Goal: Information Seeking & Learning: Check status

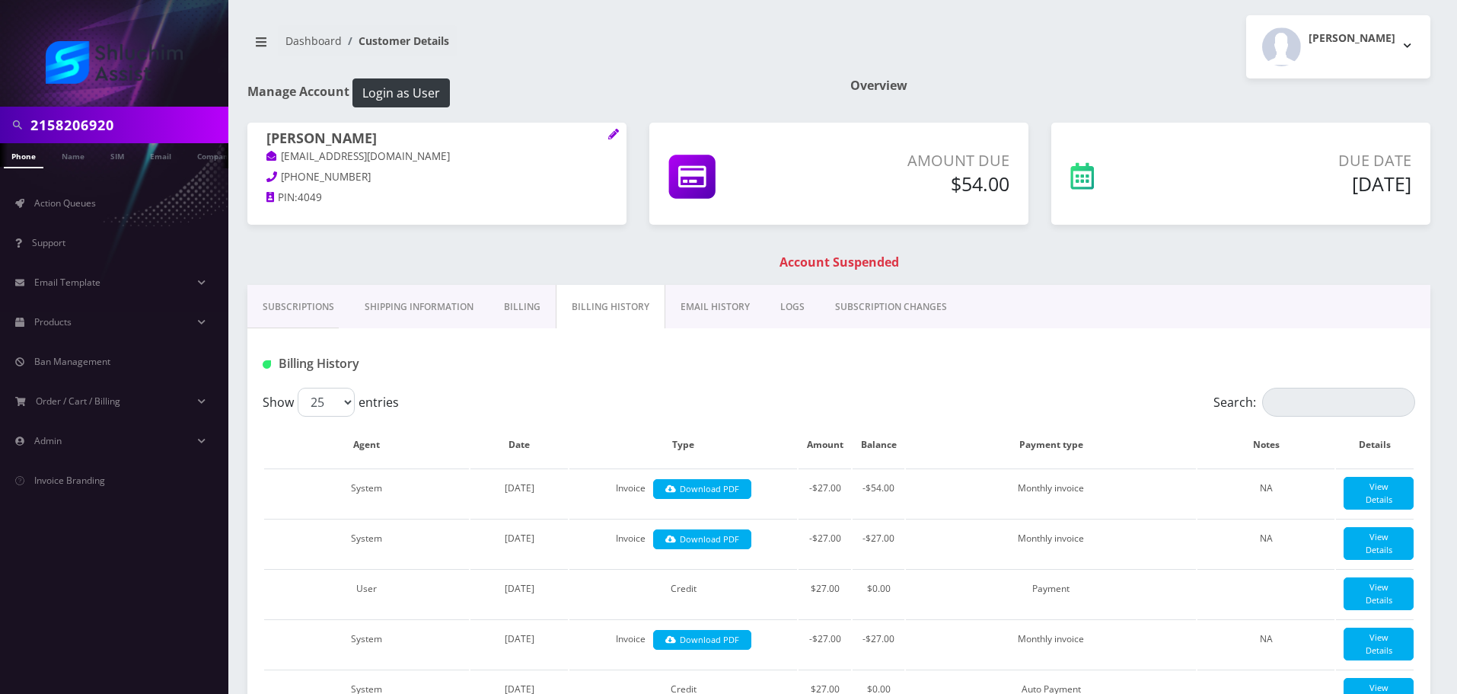
select select "100"
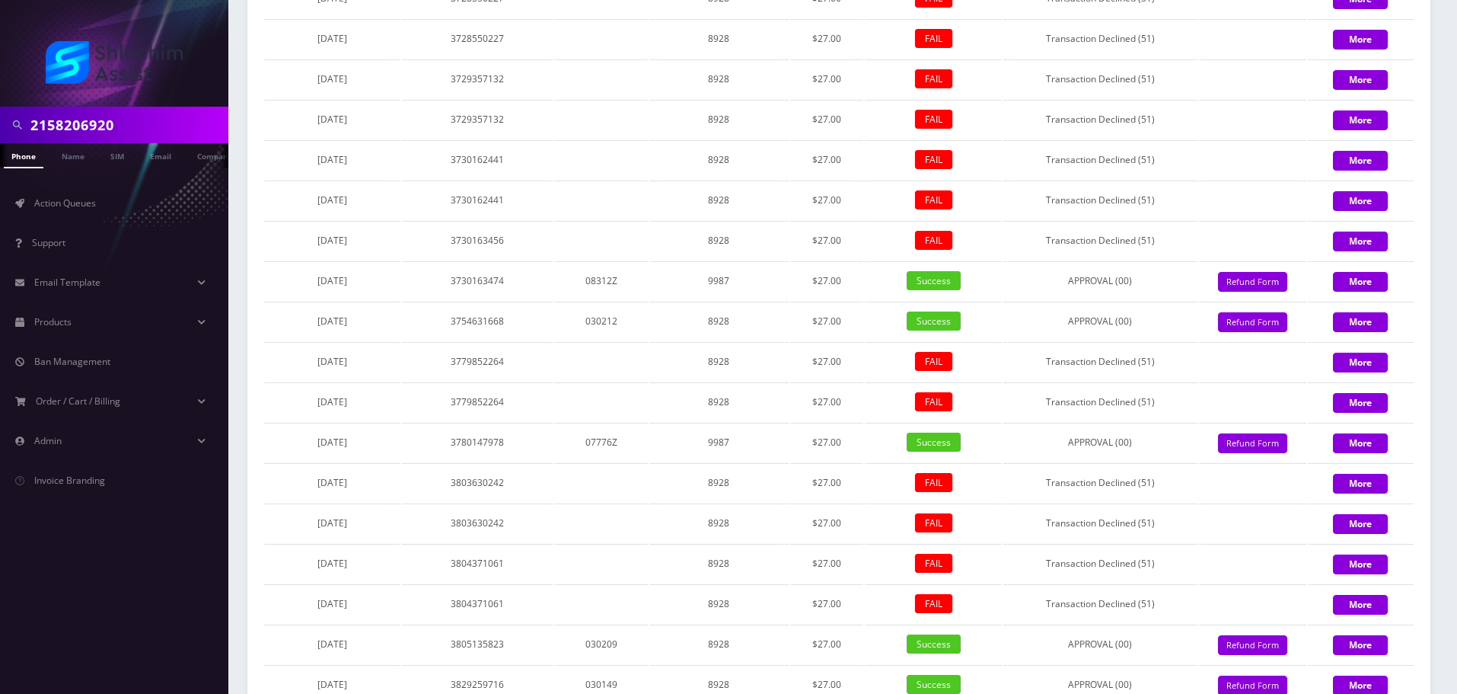
click at [133, 136] on input "2158206920" at bounding box center [127, 124] width 194 height 29
type input "[EMAIL_ADDRESS][DOMAIN_NAME]"
click at [156, 158] on link "Email" at bounding box center [160, 155] width 37 height 25
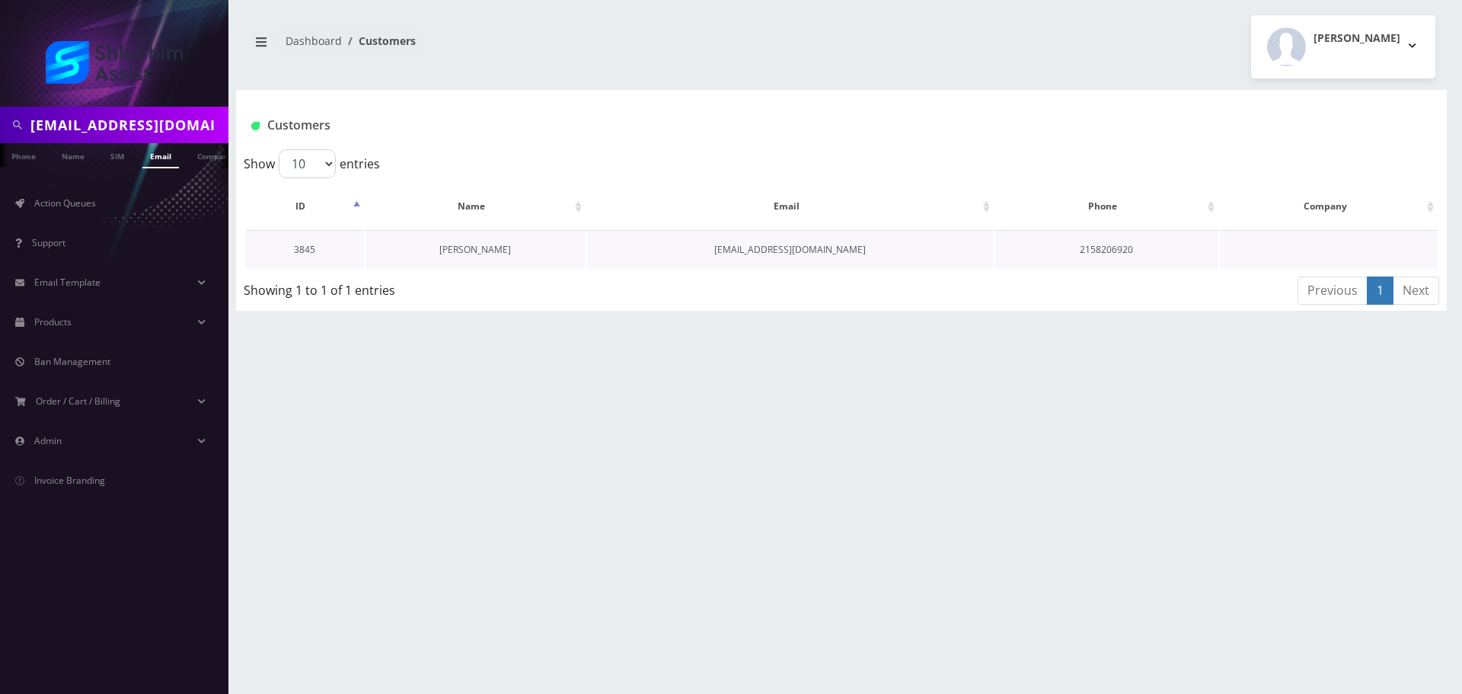
click at [485, 248] on link "[PERSON_NAME]" at bounding box center [475, 249] width 72 height 13
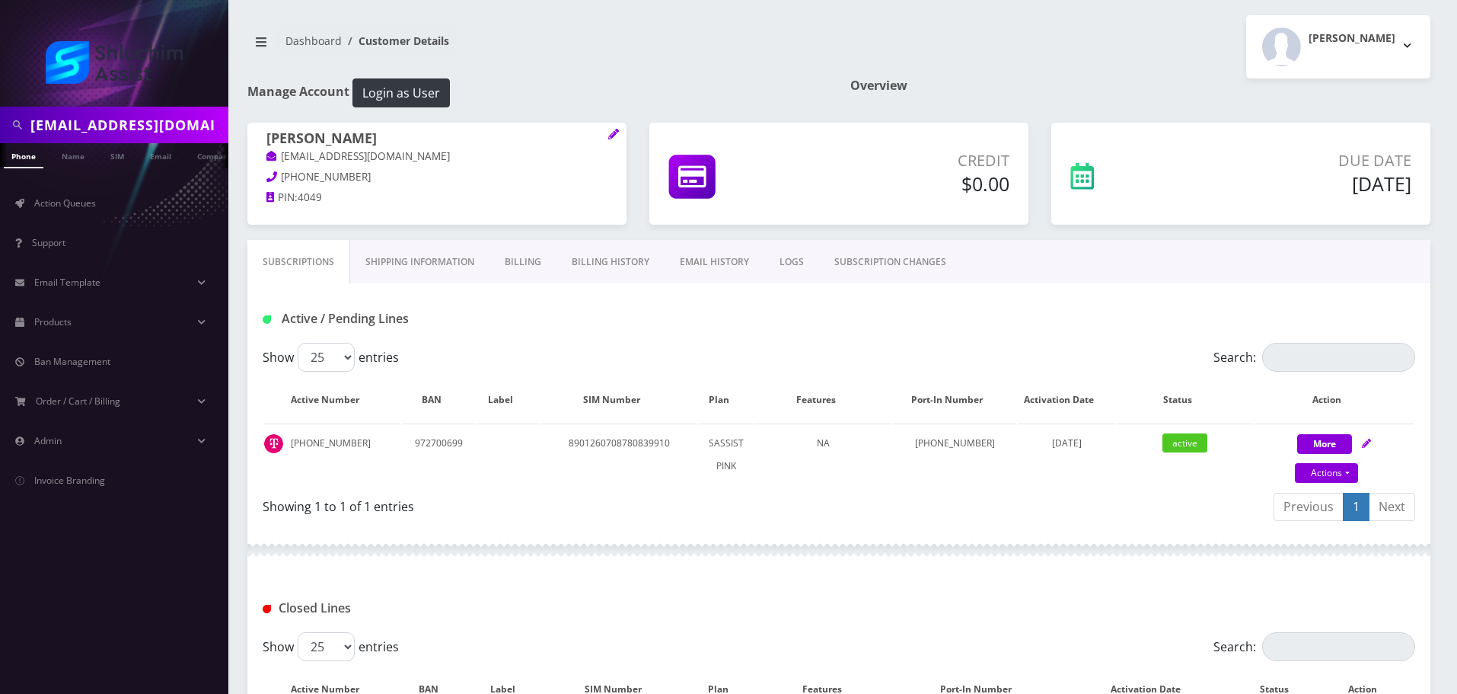
click at [665, 252] on link "EMAIL HISTORY" at bounding box center [715, 262] width 100 height 44
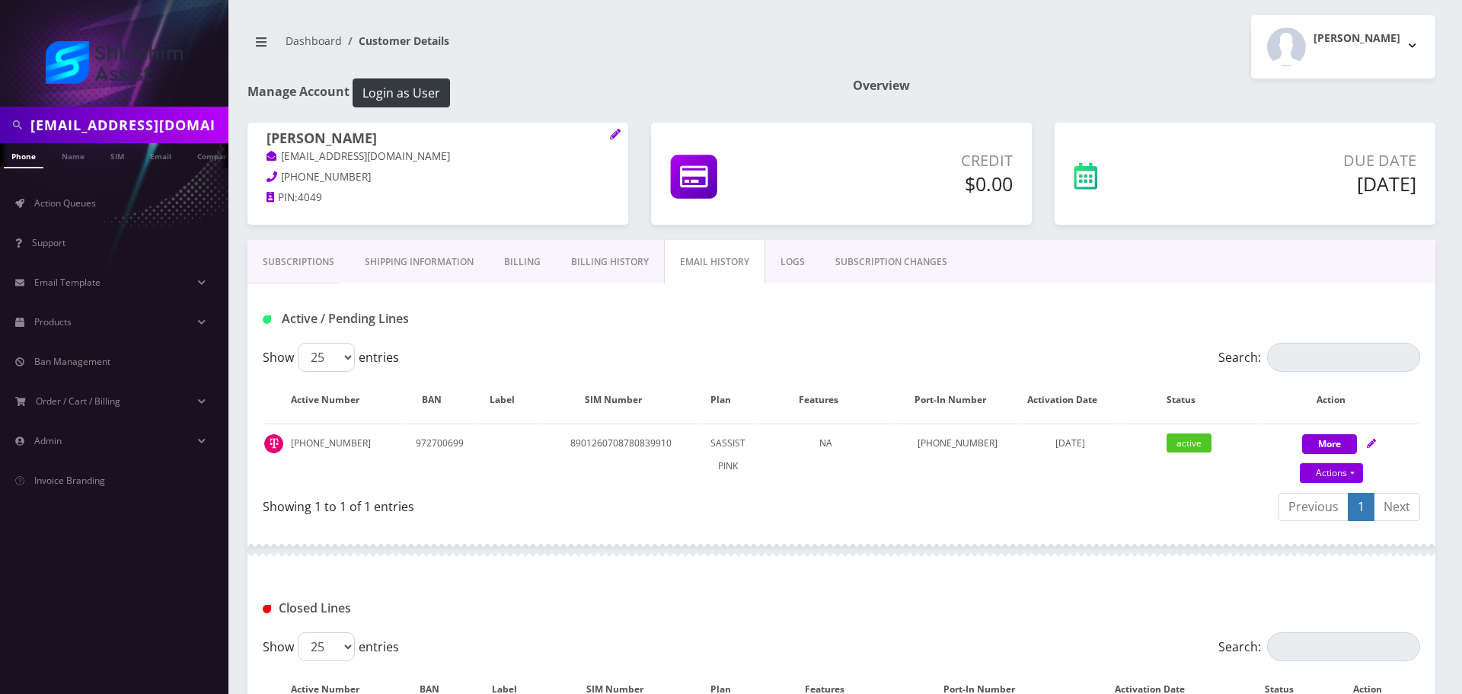
click at [608, 259] on link "Billing History" at bounding box center [610, 262] width 108 height 44
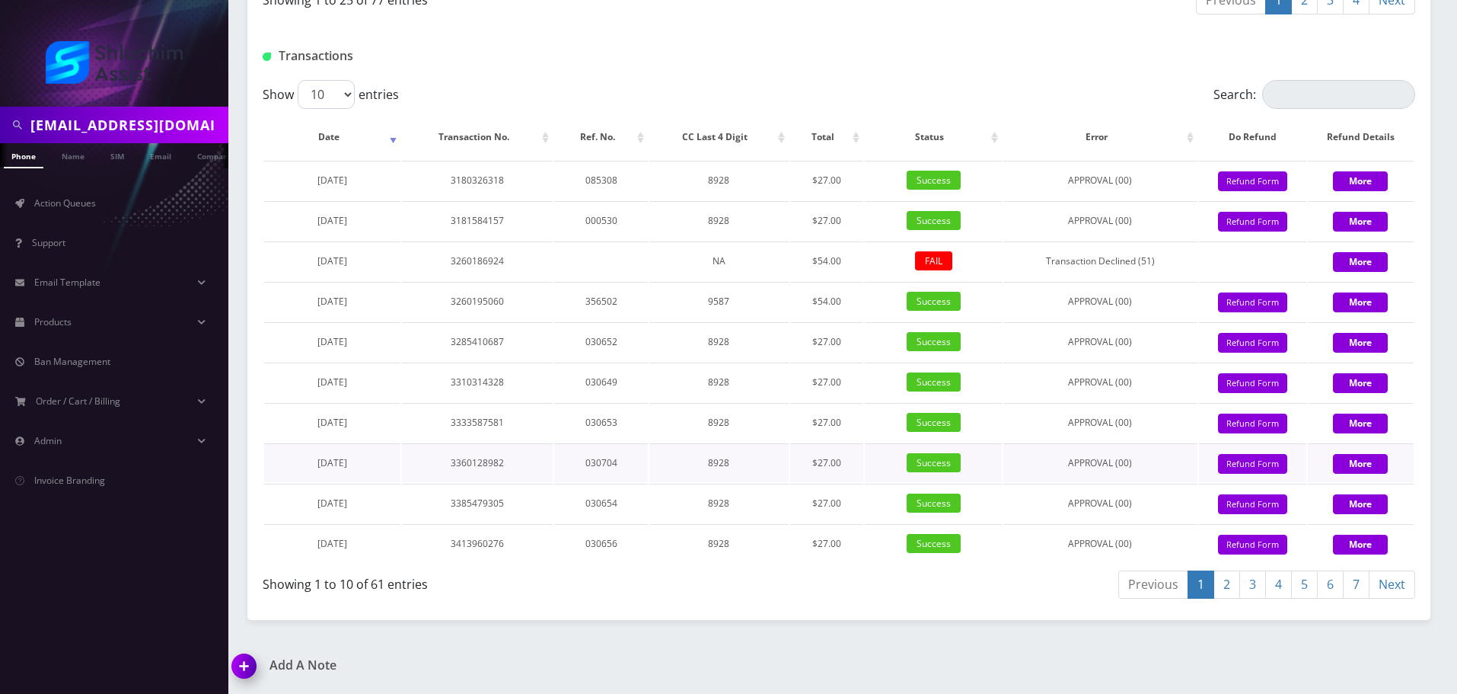
scroll to position [1777, 0]
click at [1351, 586] on link "7" at bounding box center [1356, 584] width 27 height 28
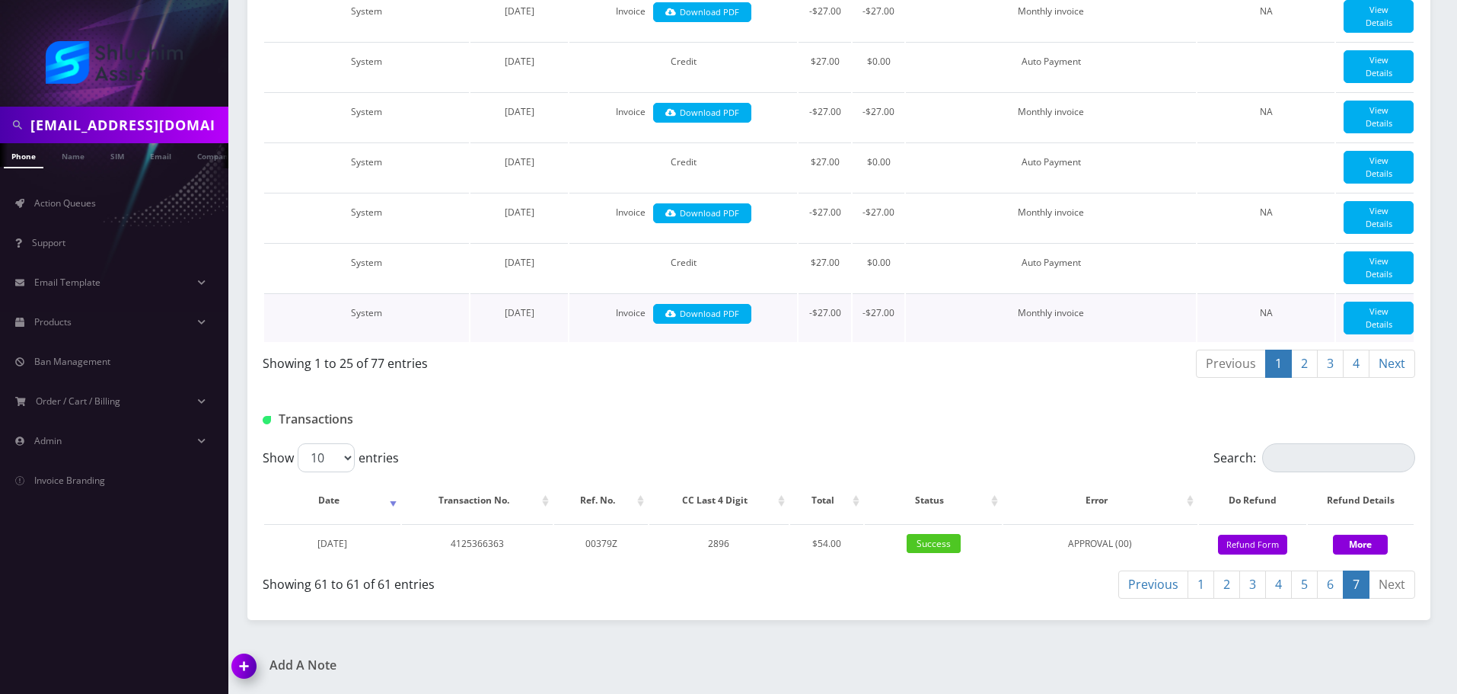
scroll to position [1414, 0]
